Goal: Task Accomplishment & Management: Use online tool/utility

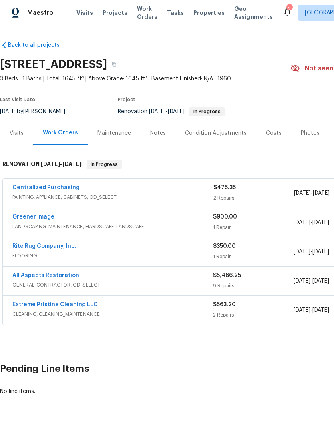
click at [24, 255] on span "FLOORING" at bounding box center [112, 256] width 201 height 8
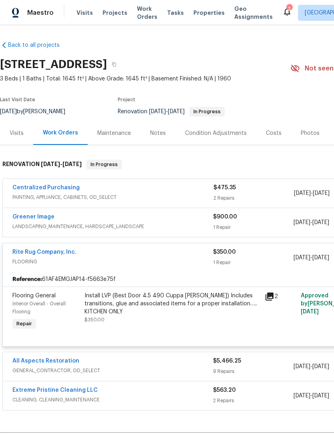
click at [207, 321] on div "Install LVP (Best Door 4.5 490 Cuppa [PERSON_NAME]) Includes transitions, glue …" at bounding box center [171, 308] width 175 height 32
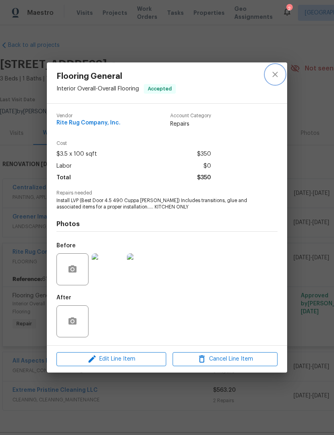
click at [273, 74] on icon "close" at bounding box center [275, 75] width 10 height 10
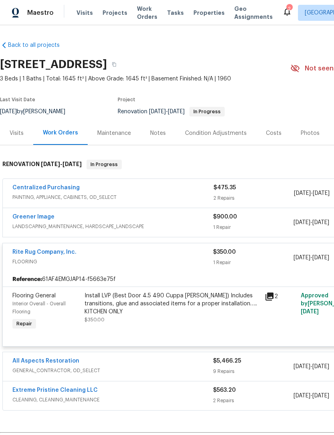
click at [21, 254] on link "Rite Rug Company, Inc." at bounding box center [44, 252] width 64 height 6
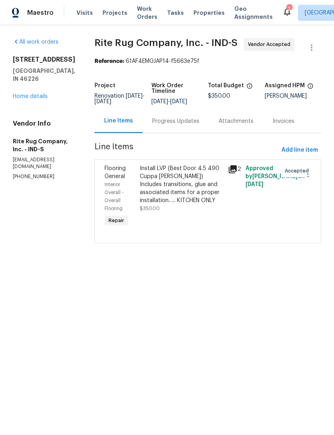
click at [199, 125] on div "Progress Updates" at bounding box center [175, 121] width 47 height 8
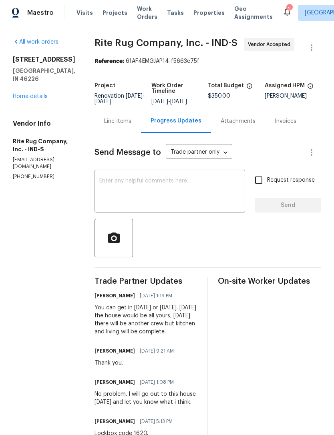
click at [219, 185] on div "x ​" at bounding box center [169, 192] width 151 height 41
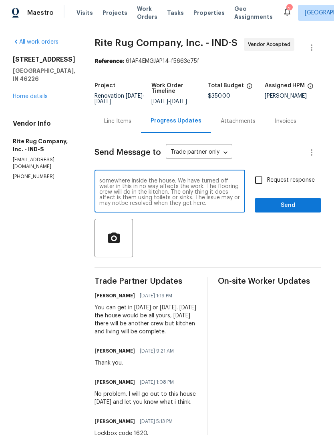
scroll to position [11, 0]
type textarea "As of 10 minutes ago, there is a water leak somewhere inside the house. We have…"
click at [303, 211] on span "Send" at bounding box center [288, 206] width 54 height 10
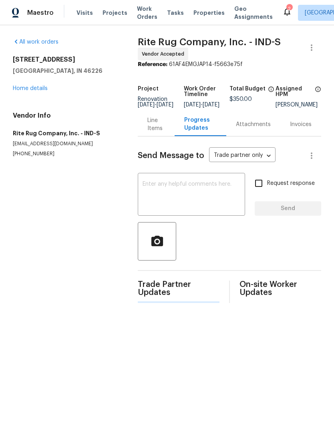
scroll to position [0, 0]
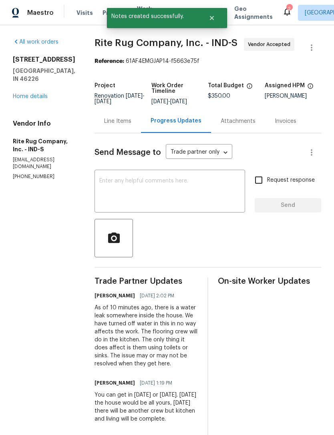
click at [25, 94] on link "Home details" at bounding box center [30, 97] width 35 height 6
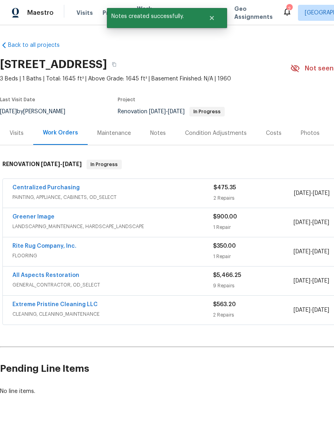
click at [22, 277] on link "All Aspects Restoration" at bounding box center [45, 276] width 67 height 6
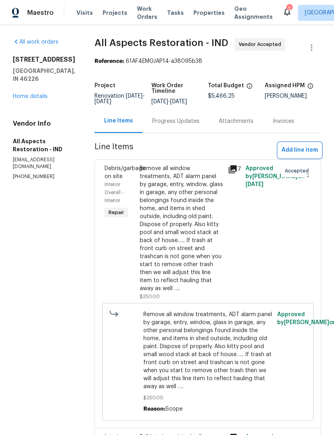
click at [306, 151] on span "Add line item" at bounding box center [299, 150] width 36 height 10
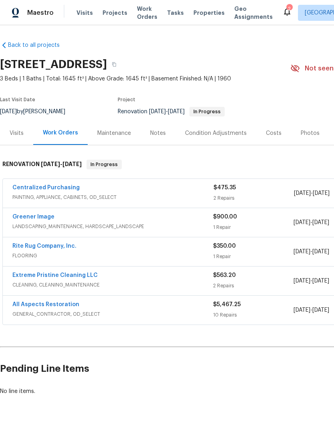
click at [28, 307] on link "All Aspects Restoration" at bounding box center [45, 305] width 67 height 6
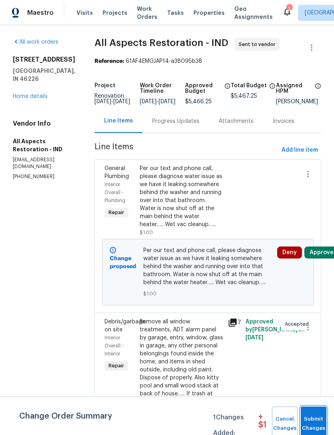
click at [319, 421] on span "Submit Changes" at bounding box center [314, 424] width 18 height 18
